Goal: Task Accomplishment & Management: Manage account settings

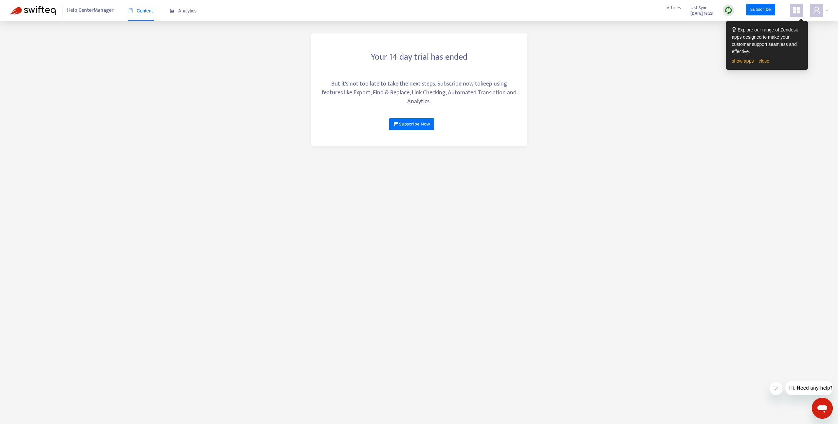
click at [818, 9] on icon "user" at bounding box center [817, 10] width 8 height 8
click at [783, 111] on link "Logout" at bounding box center [776, 115] width 21 height 8
